Goal: Information Seeking & Learning: Find specific fact

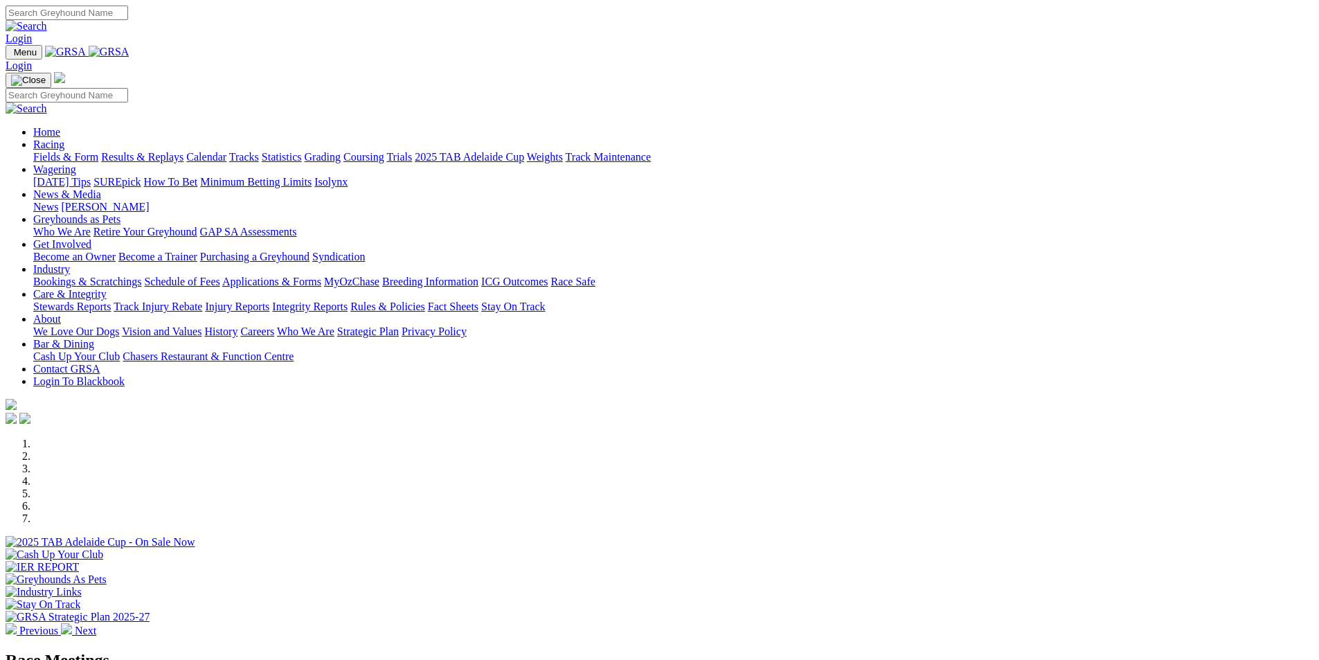
scroll to position [277, 0]
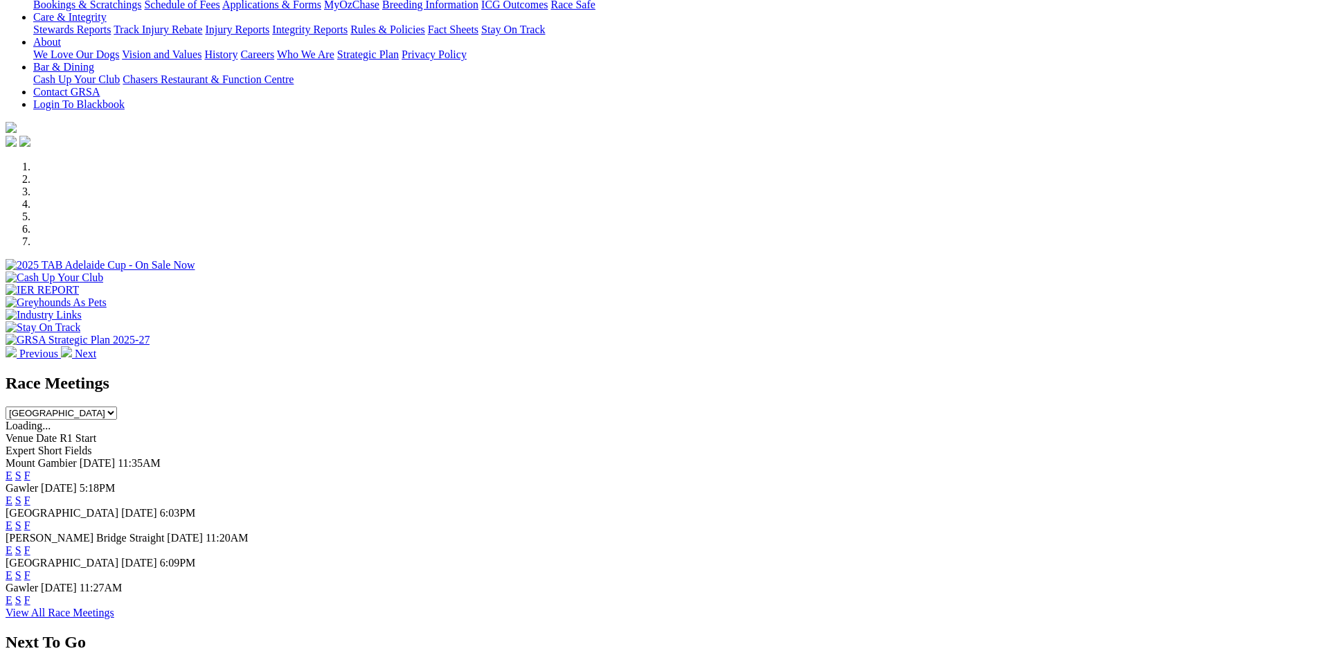
click at [117, 406] on select "[GEOGRAPHIC_DATA] [GEOGRAPHIC_DATA] [GEOGRAPHIC_DATA] [GEOGRAPHIC_DATA] [GEOGRA…" at bounding box center [61, 412] width 111 height 13
select select "QLD"
click at [117, 406] on select "[GEOGRAPHIC_DATA] [GEOGRAPHIC_DATA] [GEOGRAPHIC_DATA] [GEOGRAPHIC_DATA] [GEOGRA…" at bounding box center [61, 412] width 111 height 13
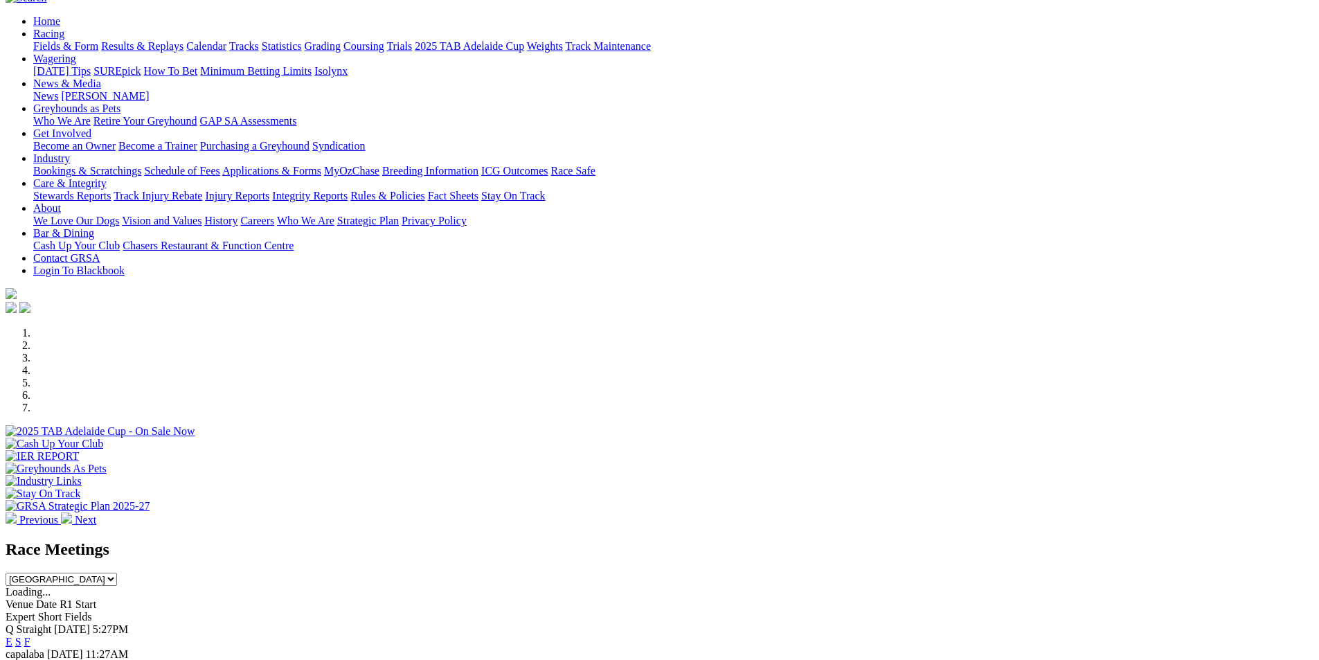
scroll to position [0, 0]
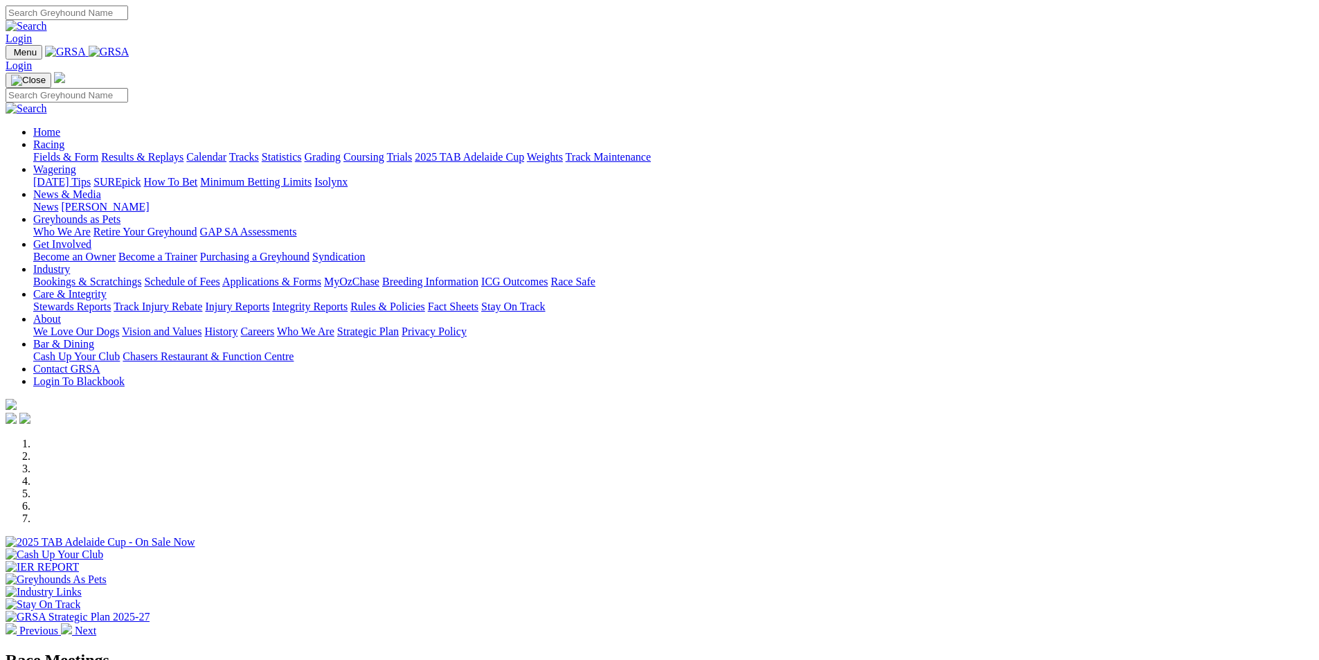
click at [64, 138] on link "Racing" at bounding box center [48, 144] width 31 height 12
click at [184, 151] on link "Results & Replays" at bounding box center [142, 157] width 82 height 12
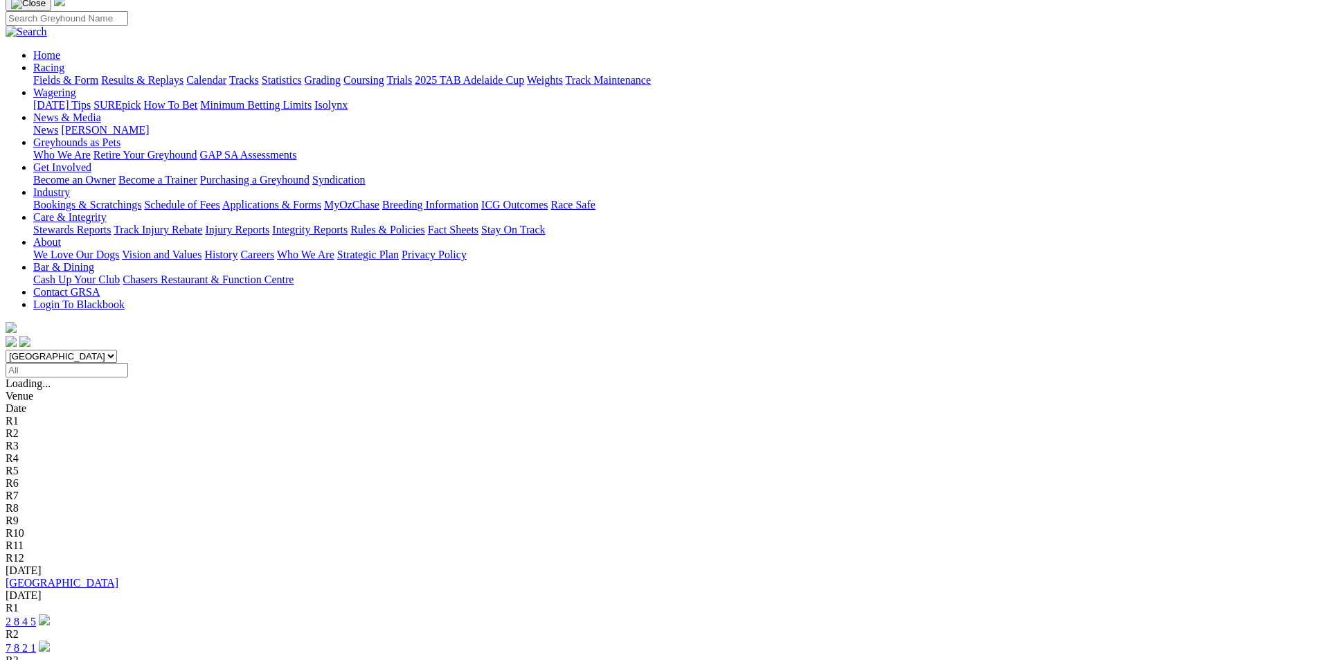
scroll to position [69, 0]
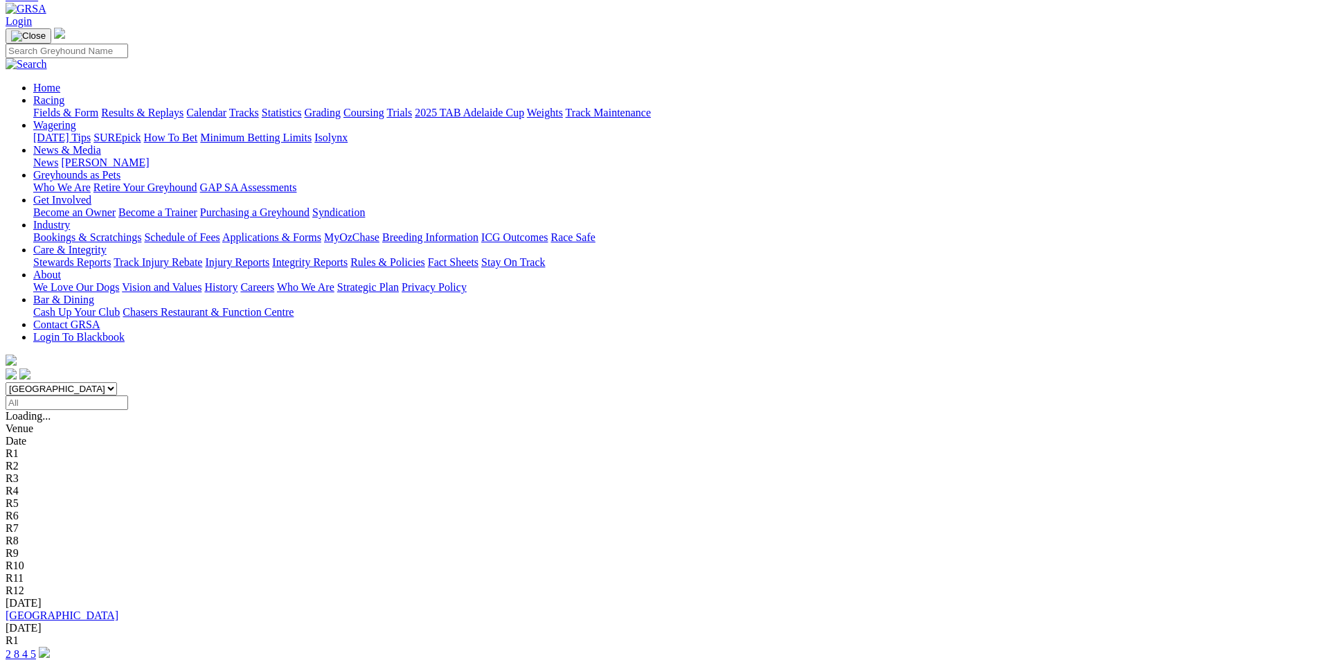
click at [117, 382] on select "[GEOGRAPHIC_DATA] [GEOGRAPHIC_DATA] [GEOGRAPHIC_DATA] [GEOGRAPHIC_DATA] [GEOGRA…" at bounding box center [61, 388] width 111 height 13
select select "QLD"
click at [117, 382] on select "[GEOGRAPHIC_DATA] [GEOGRAPHIC_DATA] [GEOGRAPHIC_DATA] [GEOGRAPHIC_DATA] [GEOGRA…" at bounding box center [61, 388] width 111 height 13
click at [36, 648] on link "7 2 1 5" at bounding box center [21, 654] width 30 height 12
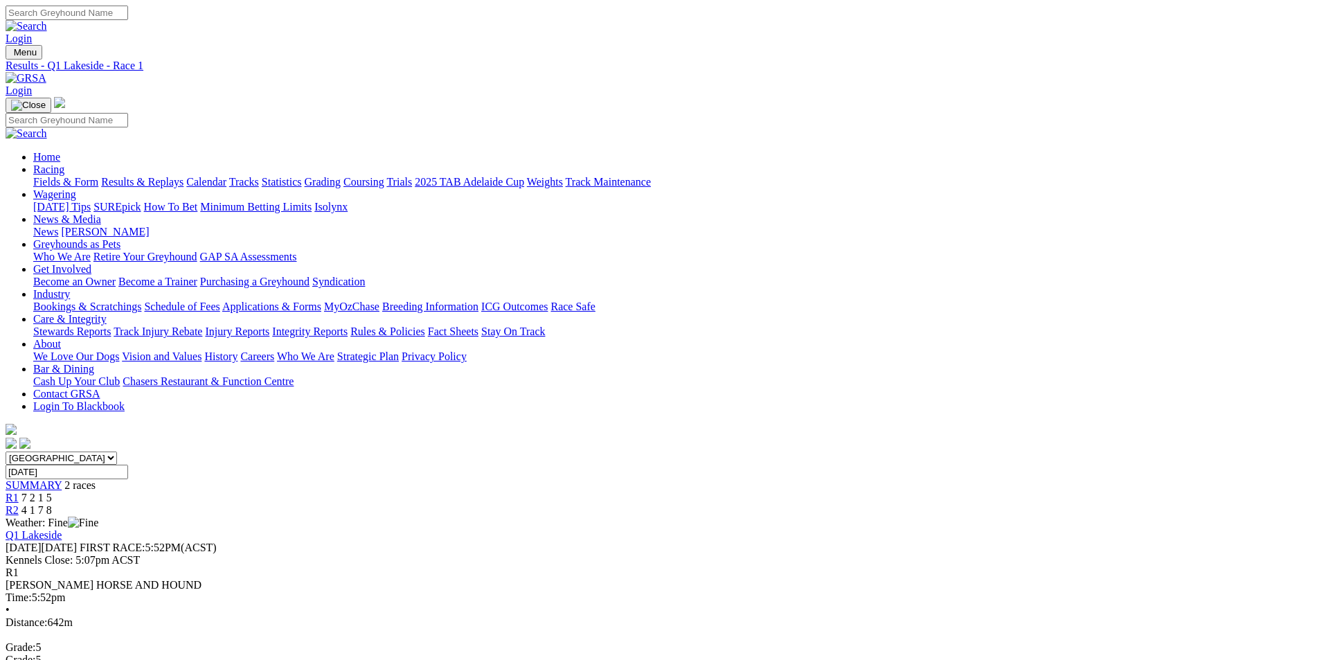
click at [52, 504] on span "4 1 7 8" at bounding box center [36, 510] width 30 height 12
click at [732, 492] on div "R1 7 2 1 5" at bounding box center [660, 498] width 1308 height 12
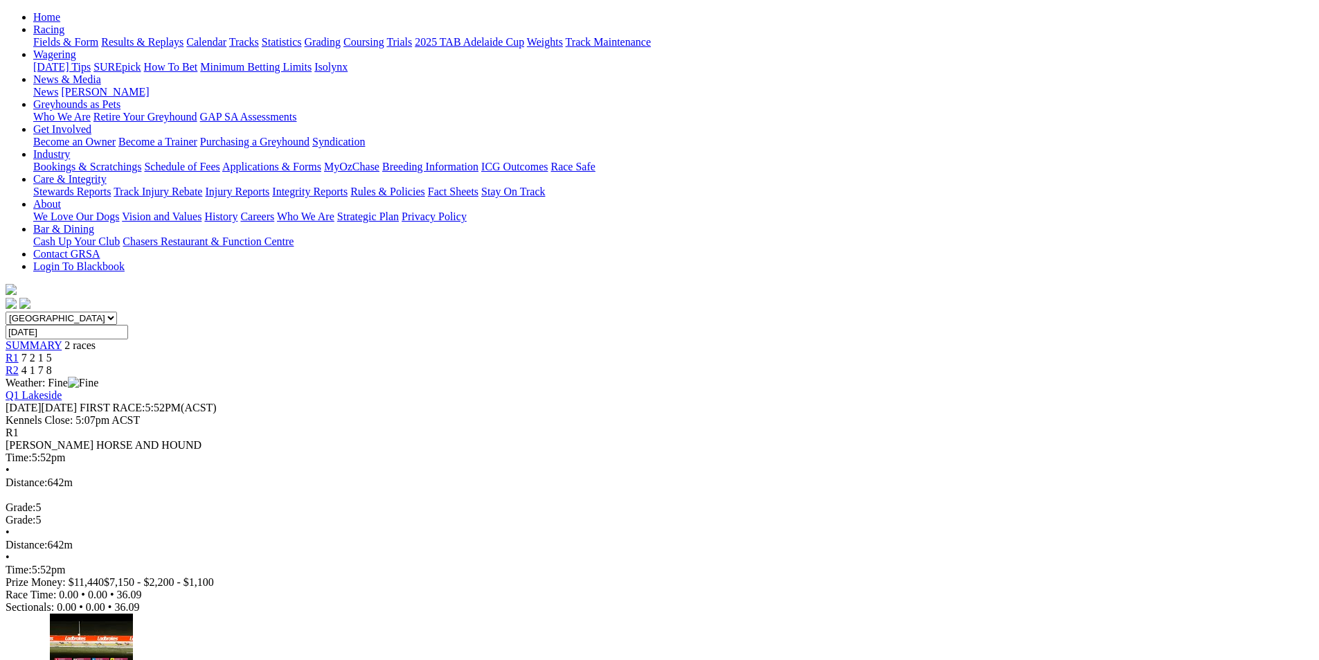
scroll to position [138, 0]
